Goal: Check status: Check status

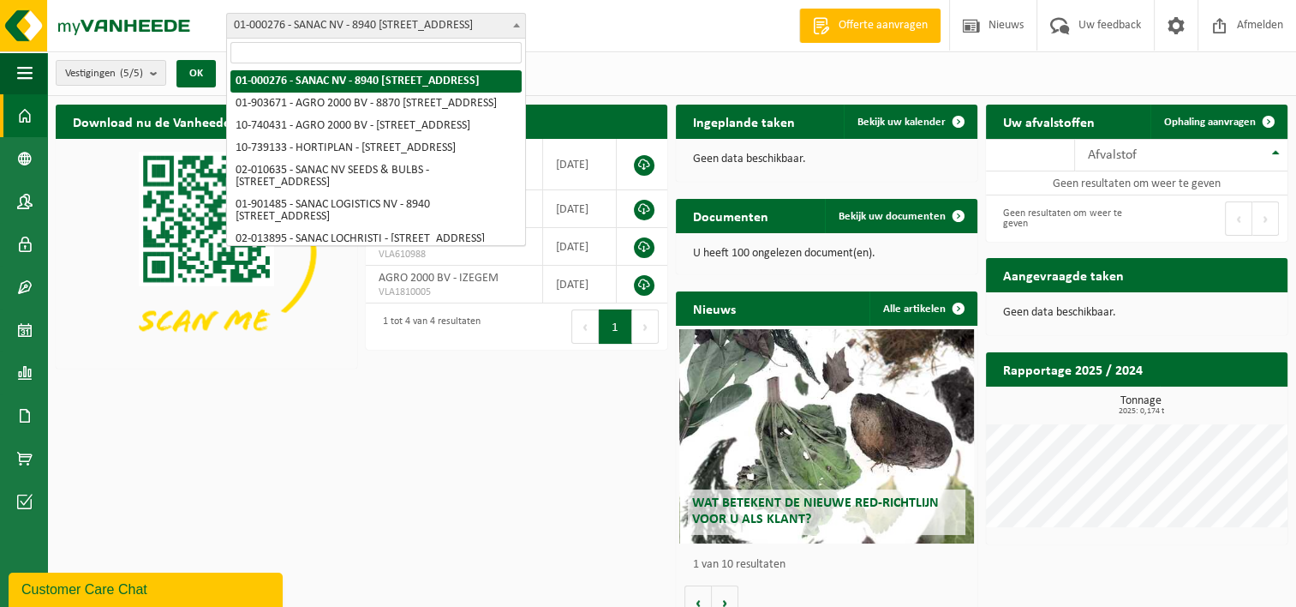
click at [520, 24] on span at bounding box center [516, 25] width 17 height 22
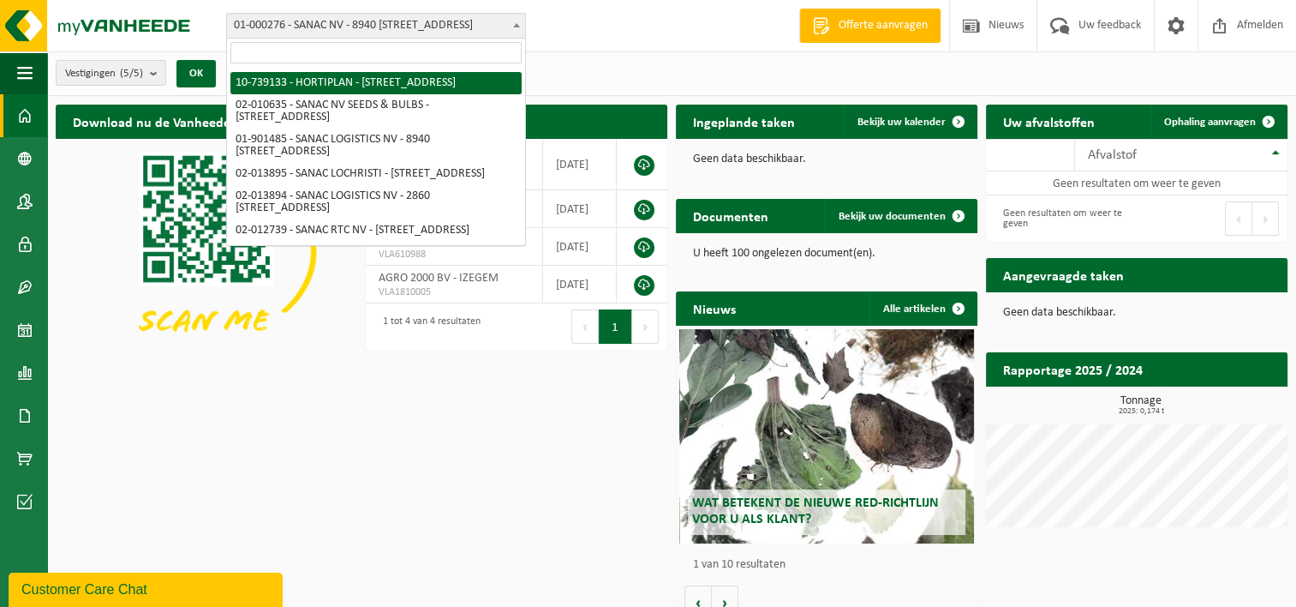
scroll to position [137, 0]
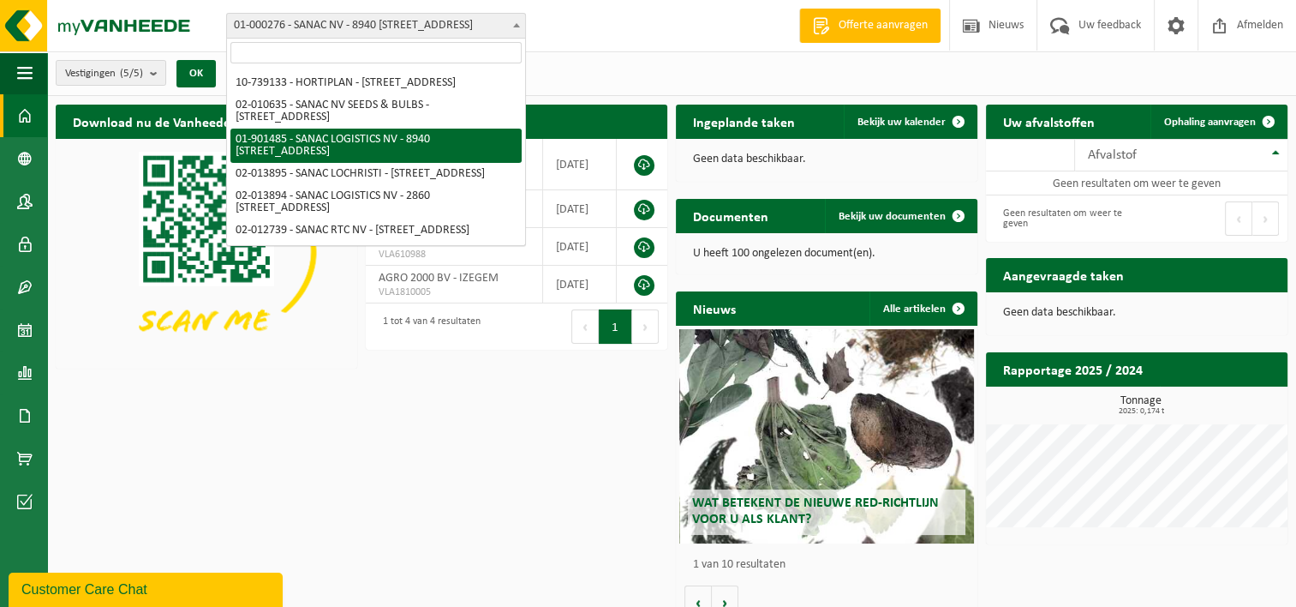
select select "996"
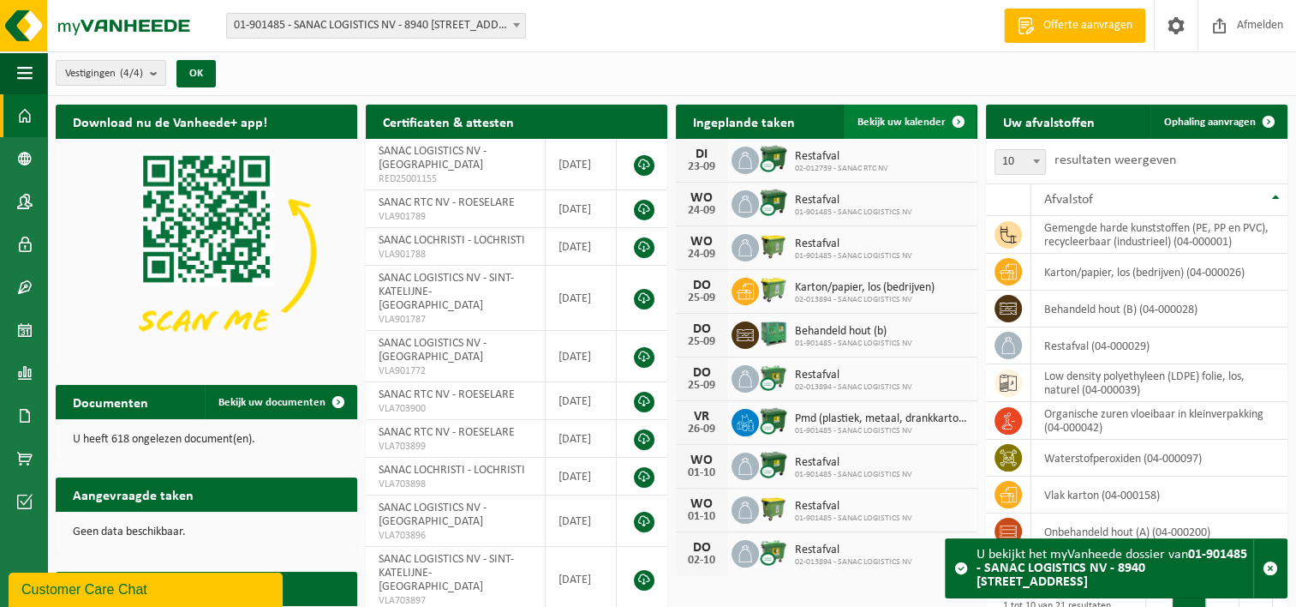
click at [942, 119] on span at bounding box center [959, 122] width 34 height 34
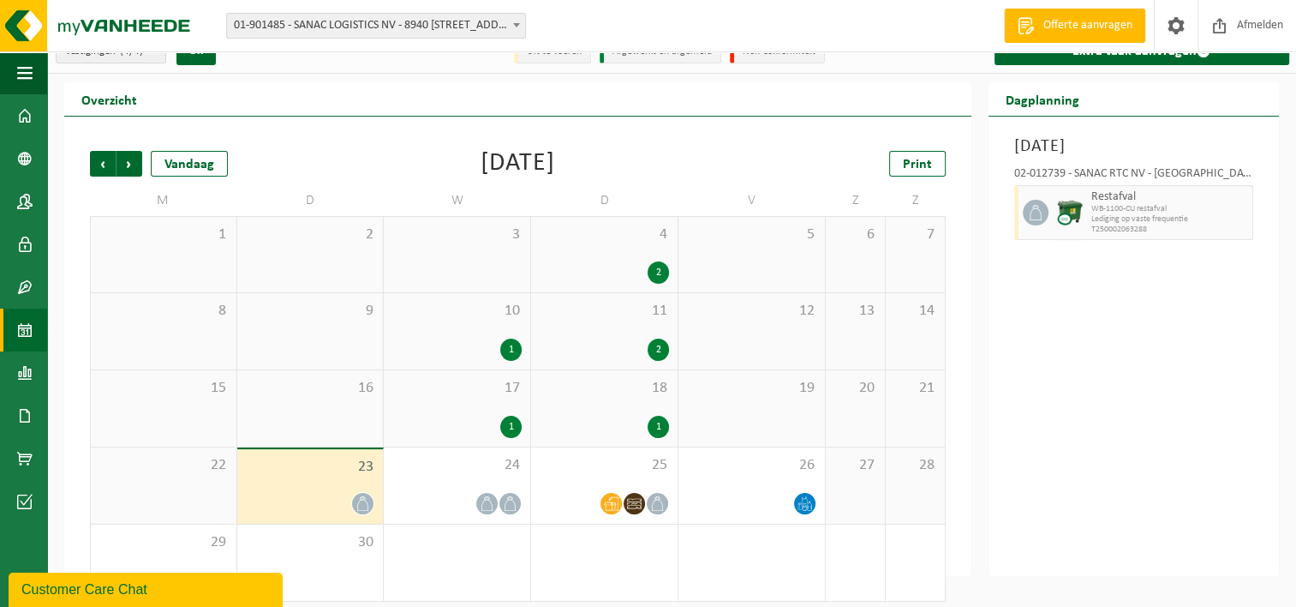
scroll to position [33, 0]
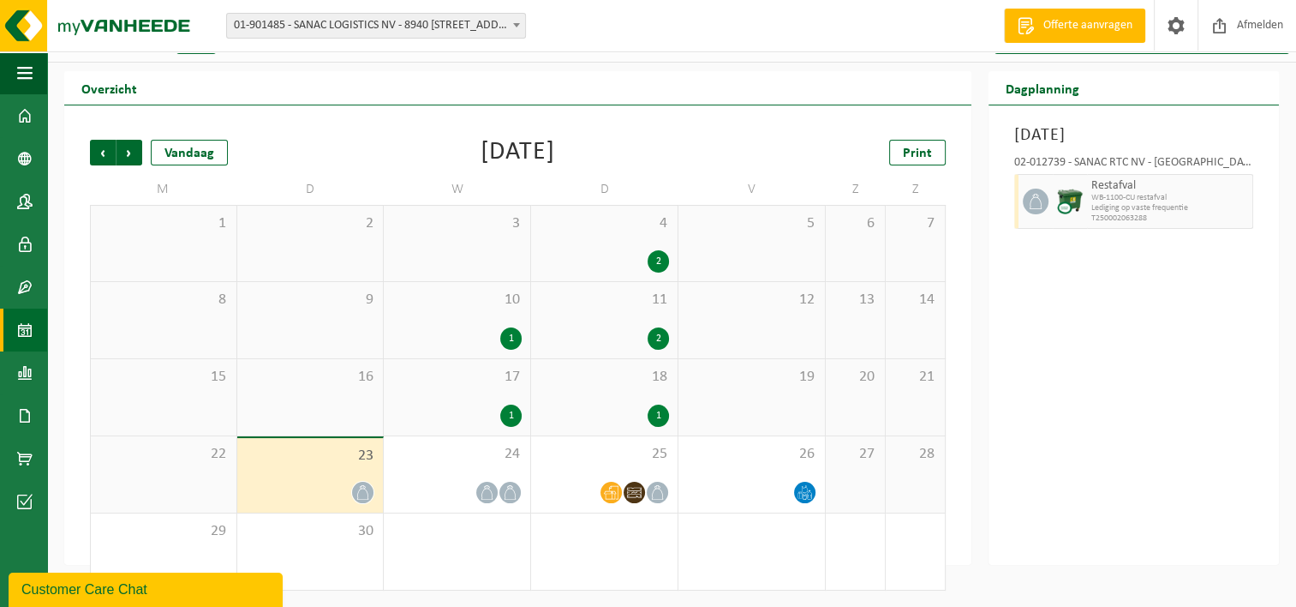
click at [655, 411] on div "1" at bounding box center [658, 415] width 21 height 22
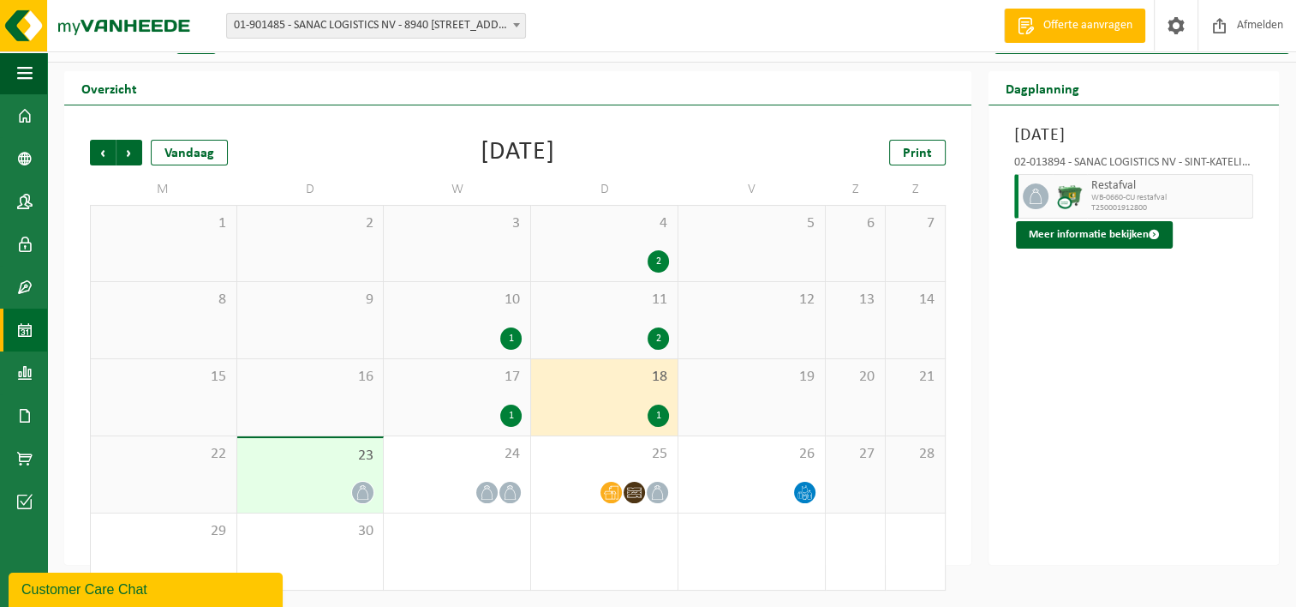
click at [515, 410] on div "1" at bounding box center [510, 415] width 21 height 22
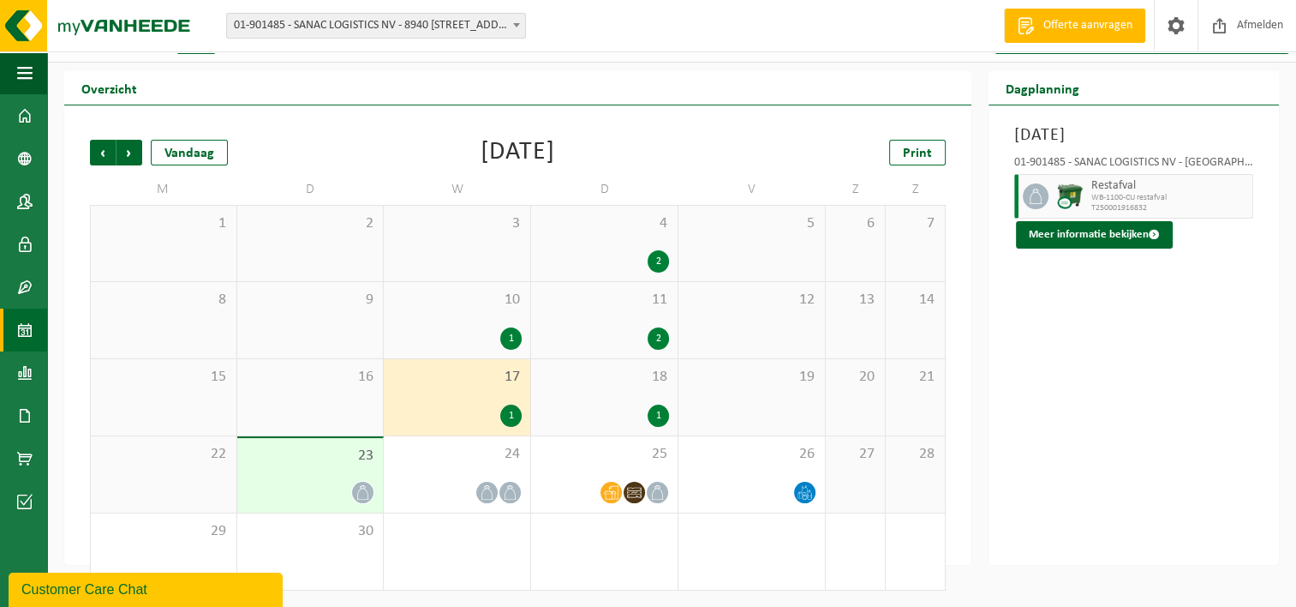
click at [649, 414] on div "1" at bounding box center [658, 415] width 21 height 22
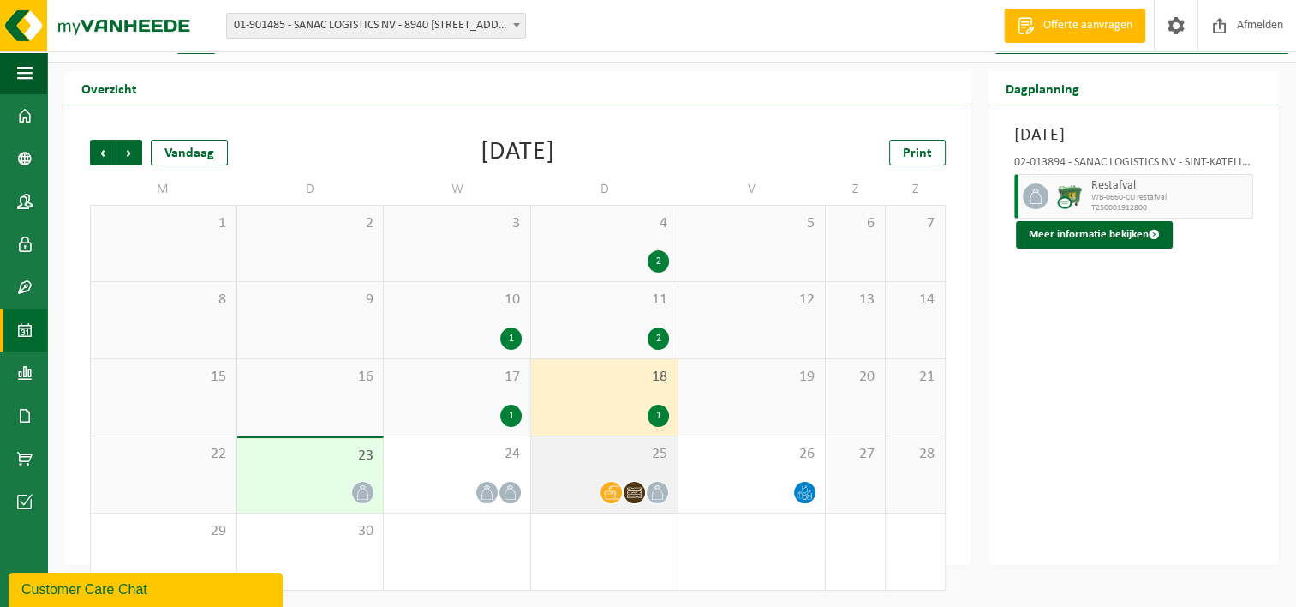
click at [611, 492] on icon at bounding box center [611, 492] width 15 height 15
